Goal: Information Seeking & Learning: Learn about a topic

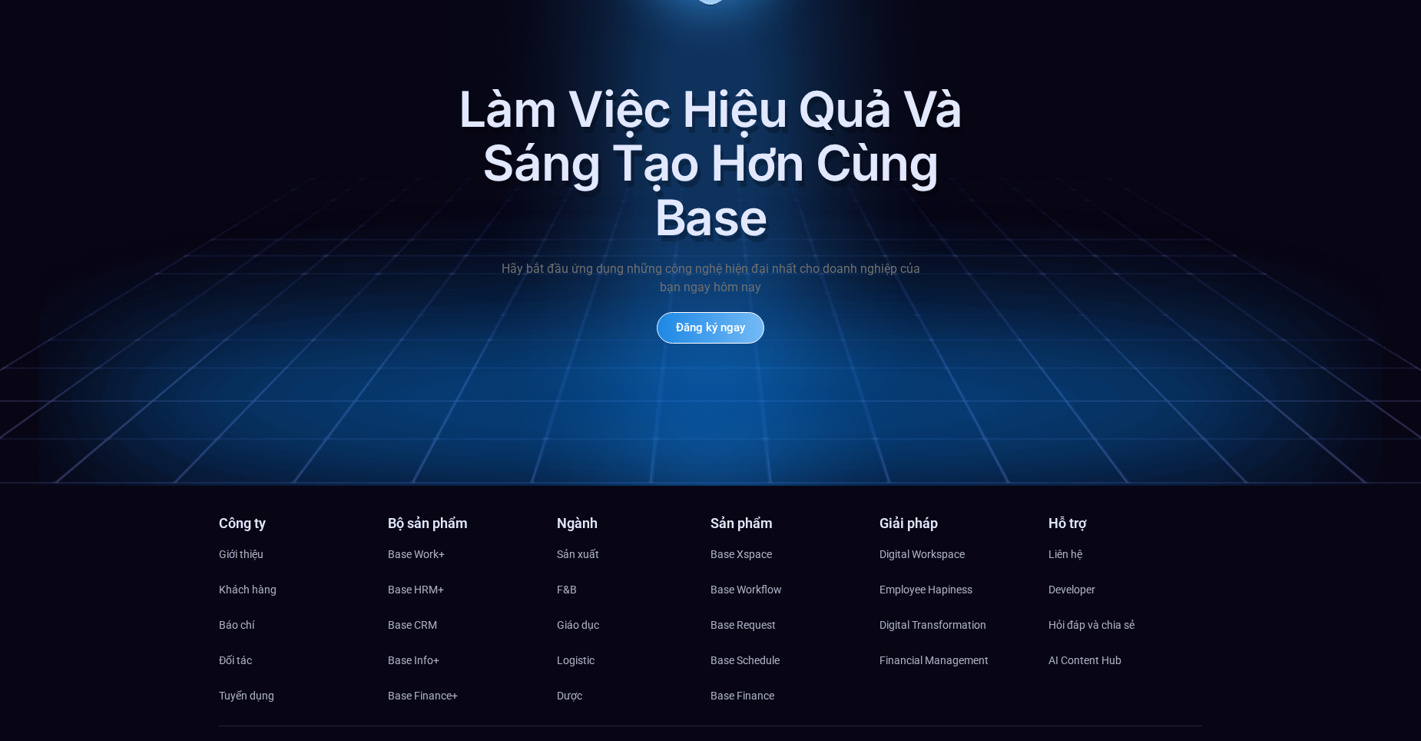
scroll to position [7391, 0]
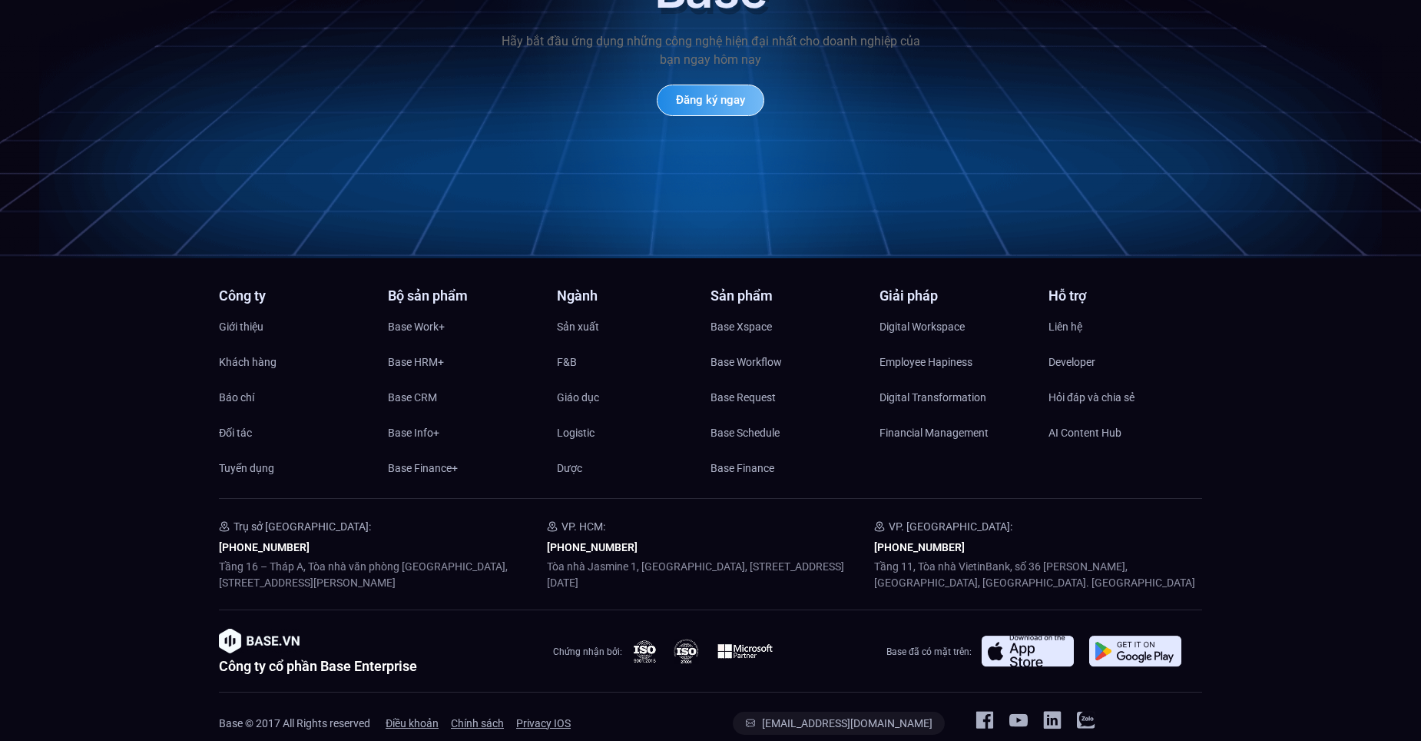
drag, startPoint x: 748, startPoint y: 562, endPoint x: 547, endPoint y: 545, distance: 201.9
click at [547, 558] on p "Tòa nhà Jasmine 1, [GEOGRAPHIC_DATA], [STREET_ADDRESS][DATE]" at bounding box center [711, 574] width 328 height 32
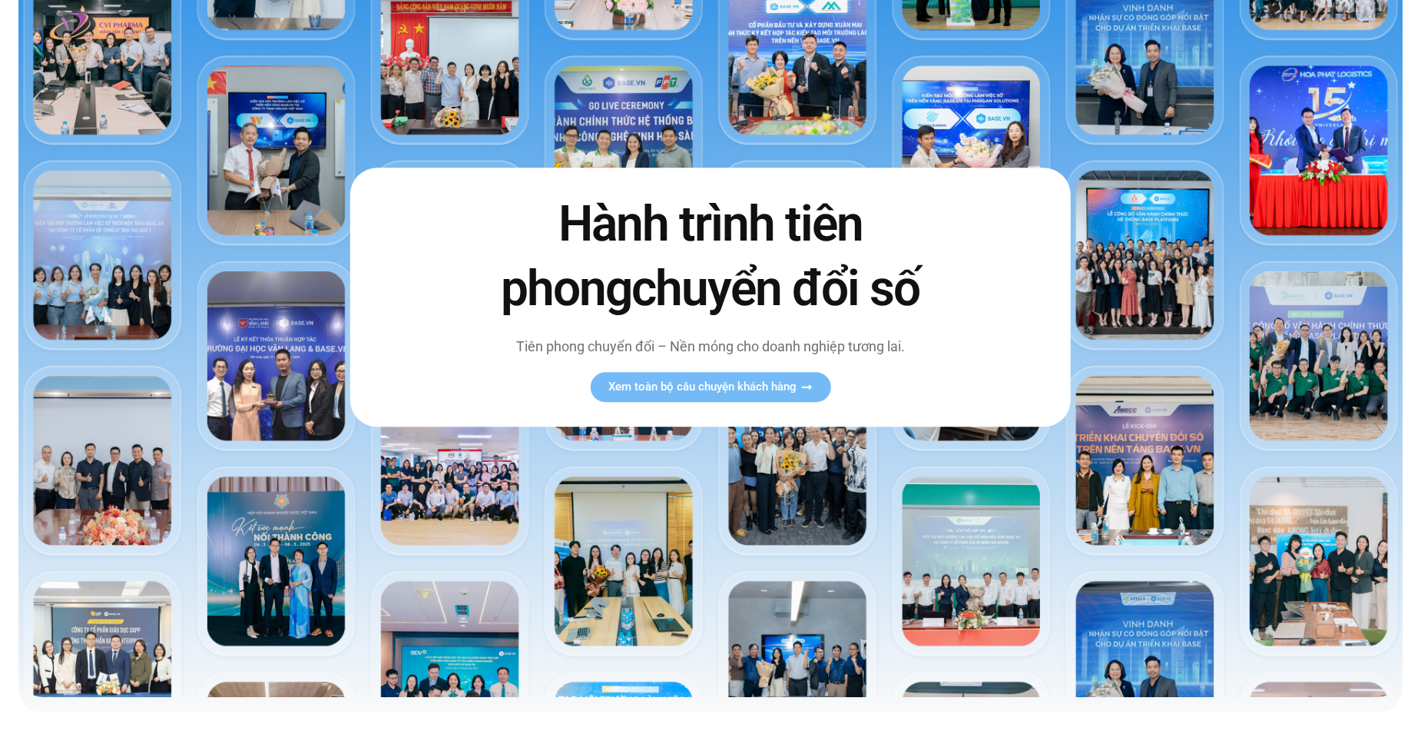
scroll to position [0, 0]
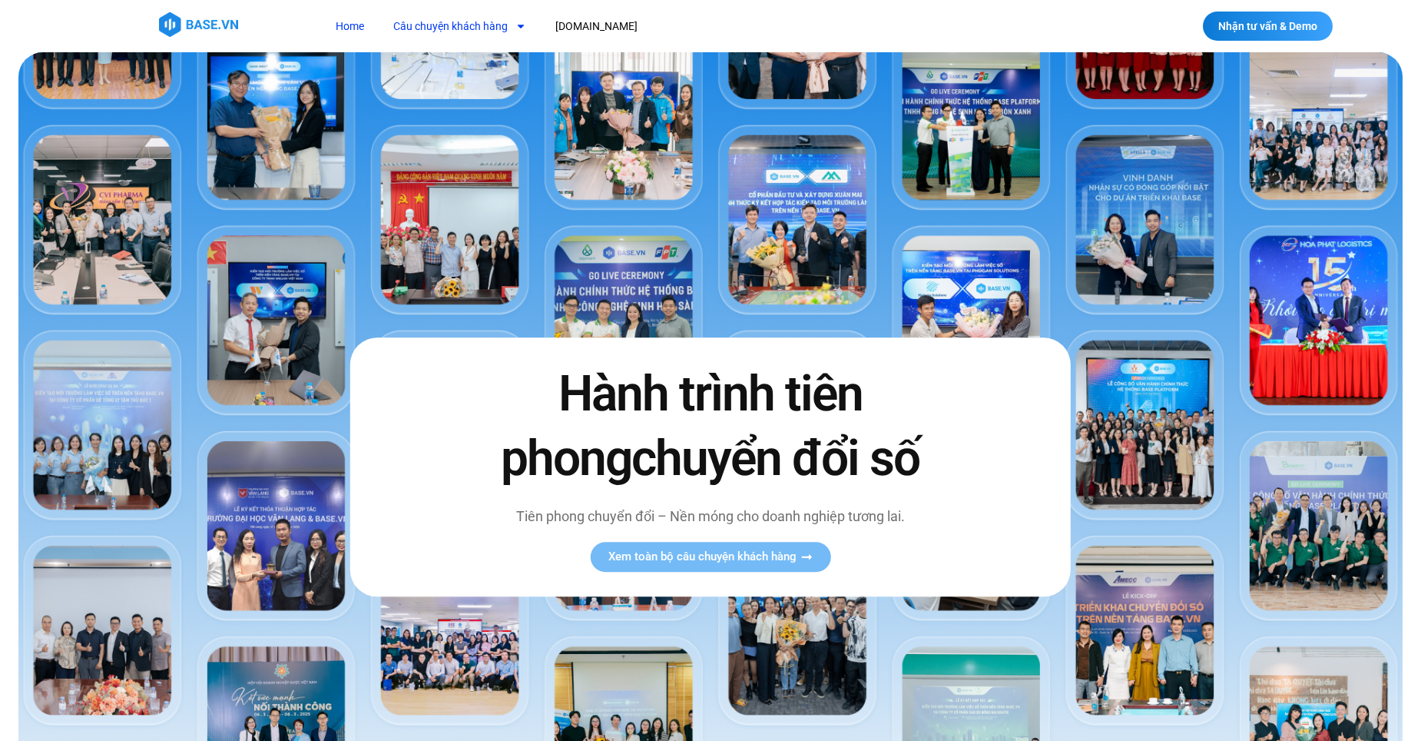
click at [445, 23] on link "Câu chuyện khách hàng" at bounding box center [460, 26] width 156 height 28
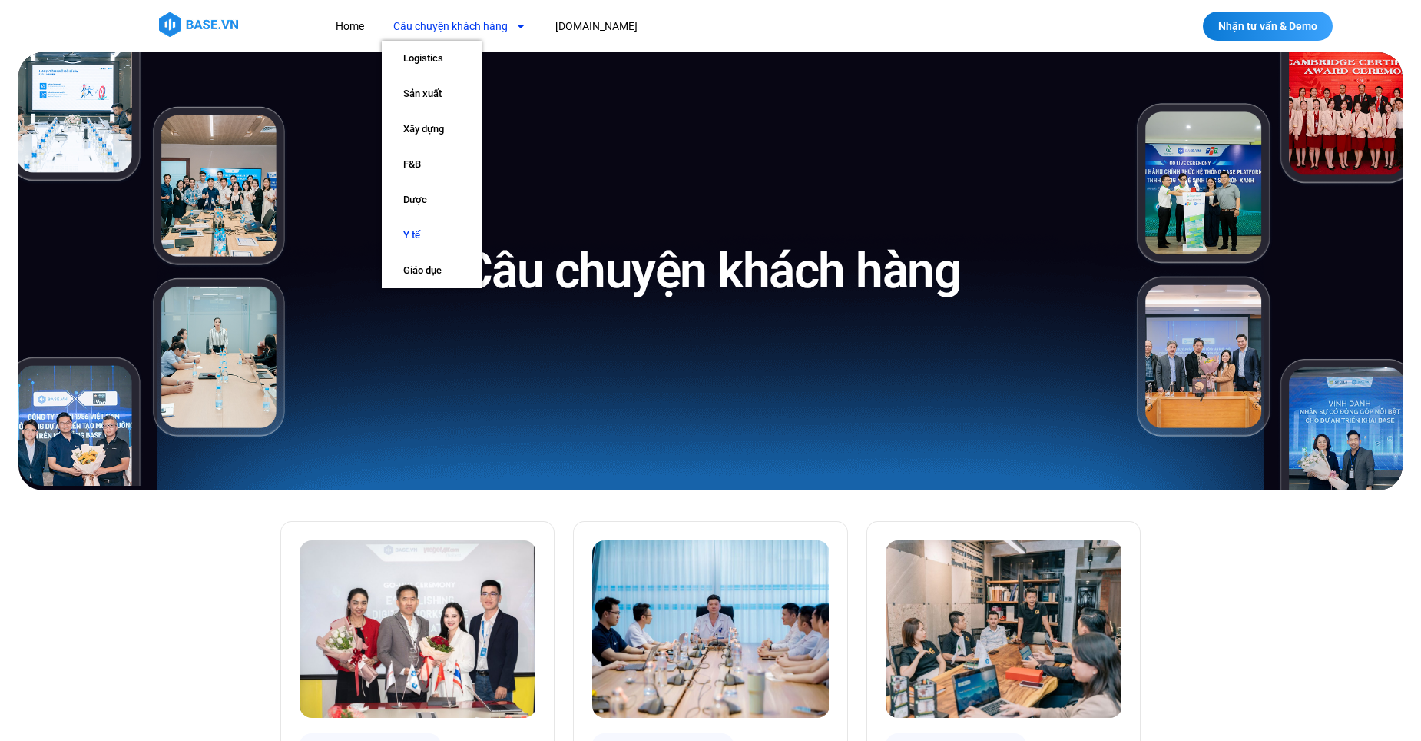
click at [426, 230] on link "Y tế" at bounding box center [432, 234] width 100 height 35
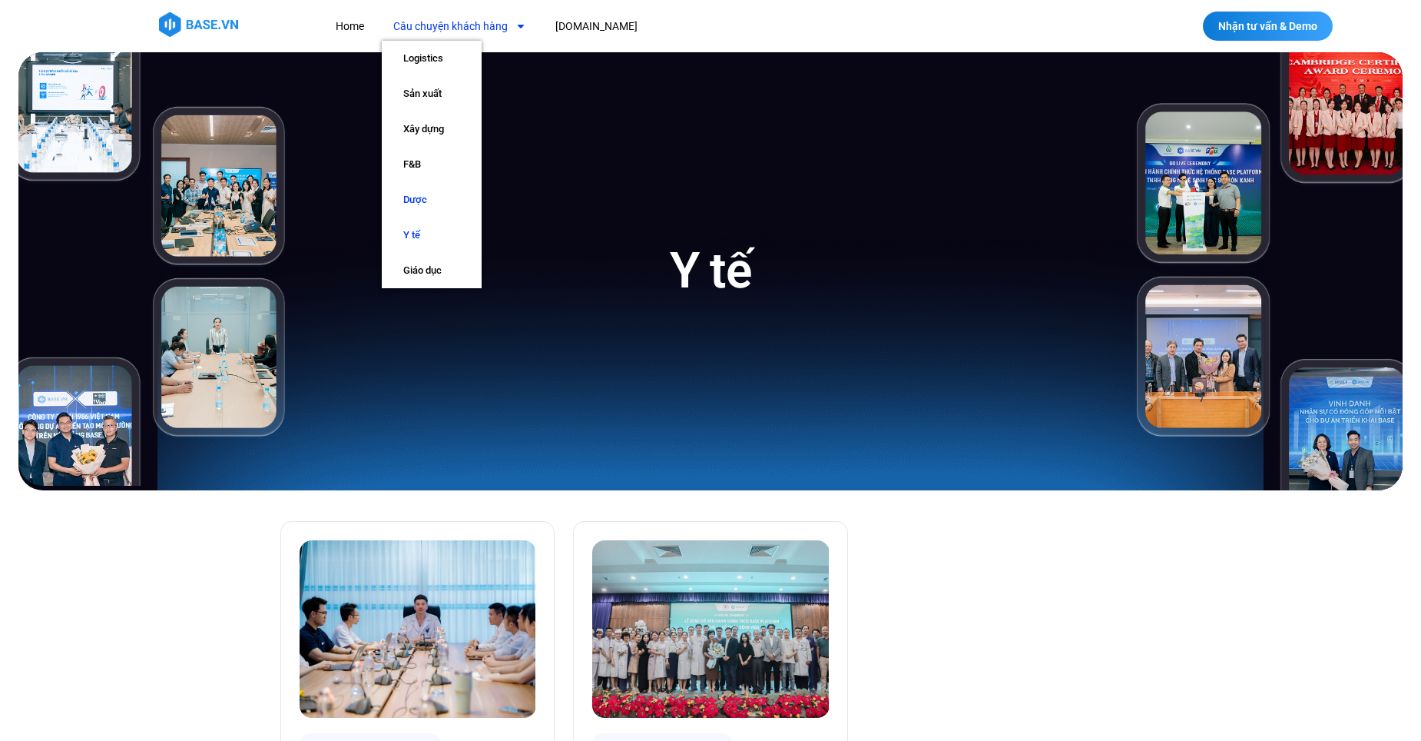
click at [426, 194] on link "Dược" at bounding box center [432, 199] width 100 height 35
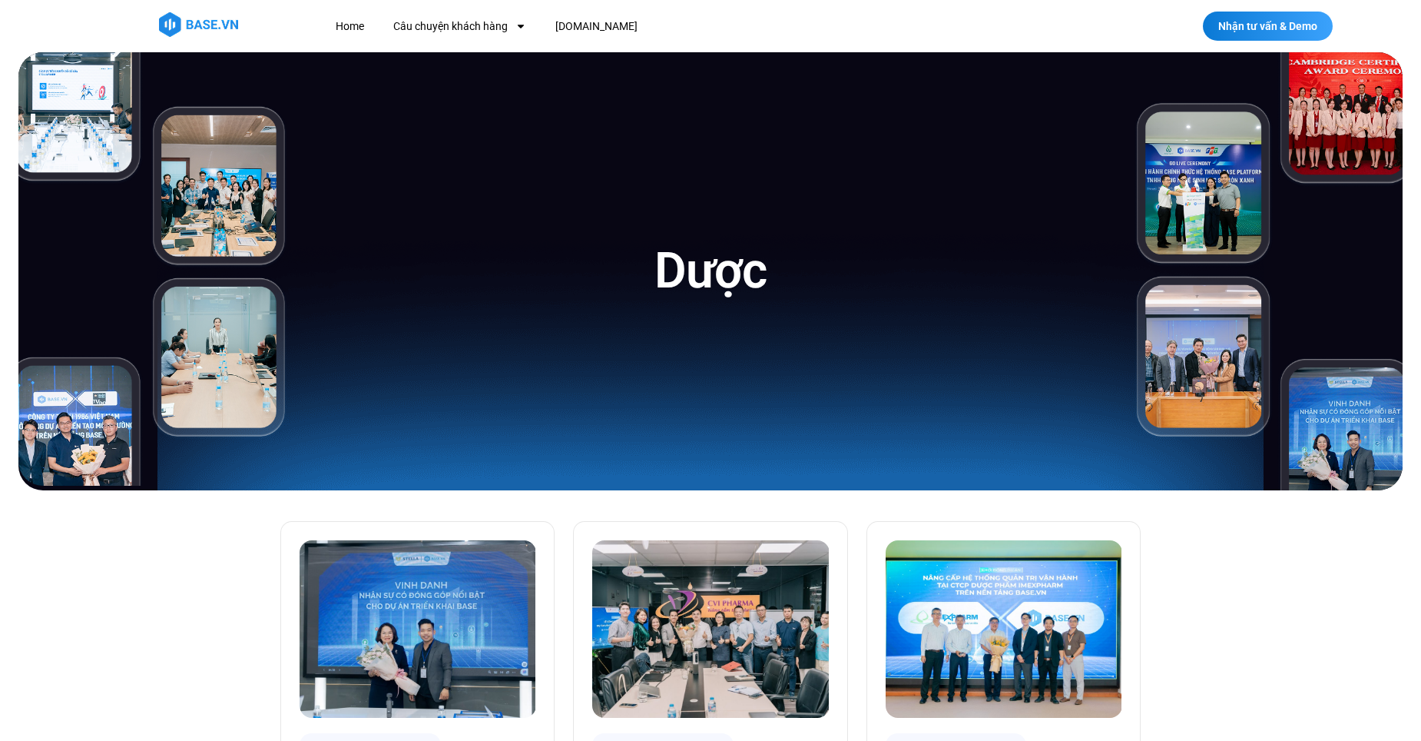
click at [366, 333] on div "Dược" at bounding box center [710, 271] width 812 height 438
